Goal: Register for event/course

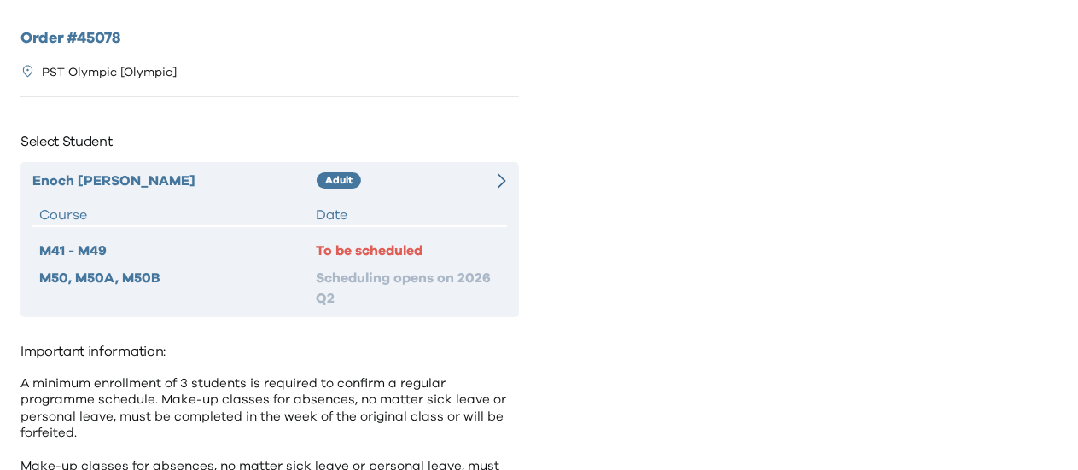
click at [363, 200] on div "[PERSON_NAME] Adult Course Date M41 - M49 To be scheduled M50, M50A, M50B Sched…" at bounding box center [269, 239] width 498 height 155
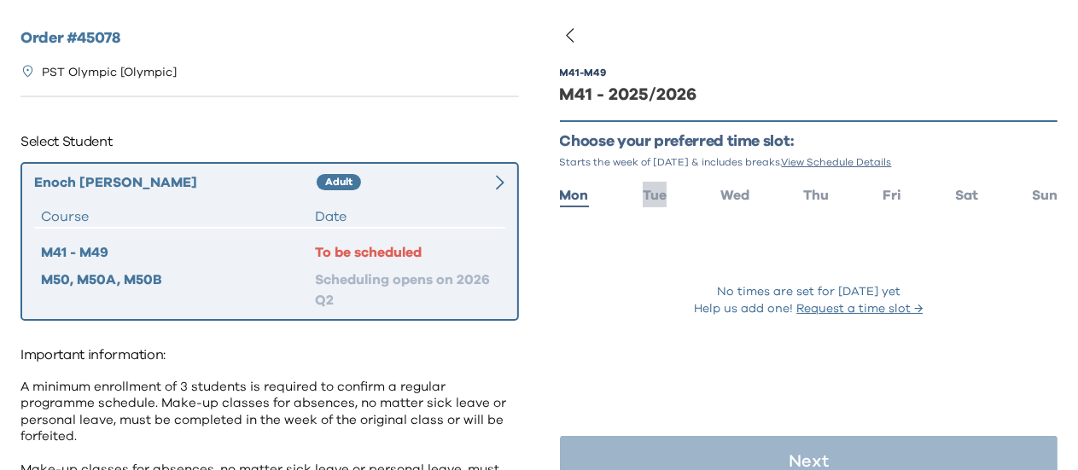
click at [652, 202] on span "Tue" at bounding box center [654, 196] width 24 height 14
click at [654, 202] on span "Tue" at bounding box center [654, 196] width 24 height 14
click at [1031, 195] on span "Sun" at bounding box center [1044, 196] width 26 height 14
click at [960, 200] on span "Sat" at bounding box center [966, 196] width 23 height 14
click at [830, 317] on button "Request a time slot →" at bounding box center [859, 308] width 126 height 17
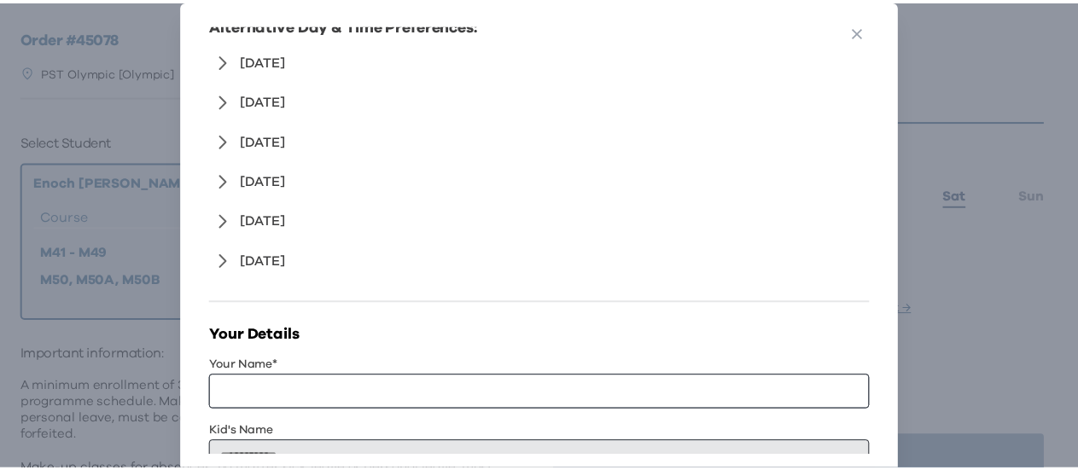
scroll to position [427, 0]
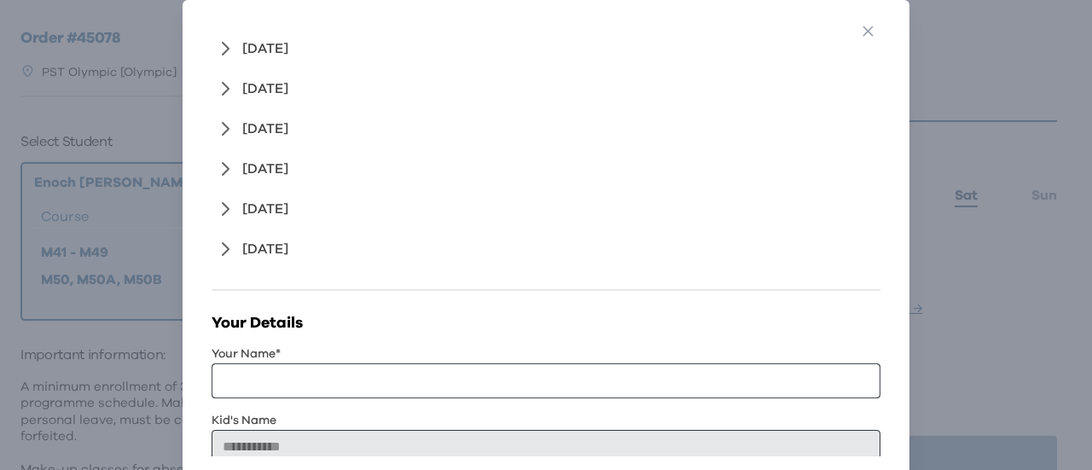
click at [959, 236] on div "**********" at bounding box center [546, 235] width 1092 height 470
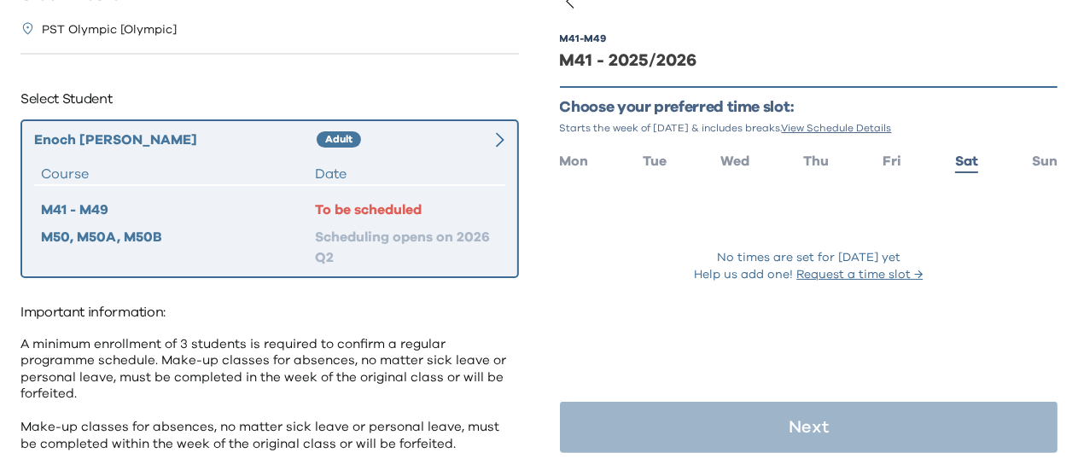
scroll to position [0, 0]
